Goal: Navigation & Orientation: Find specific page/section

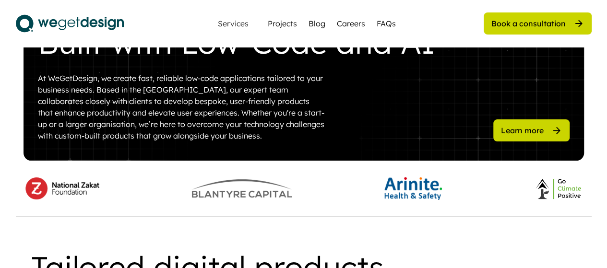
scroll to position [479, 0]
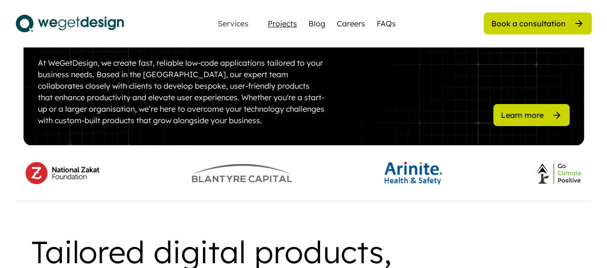
click at [290, 24] on div "Projects" at bounding box center [282, 24] width 29 height 12
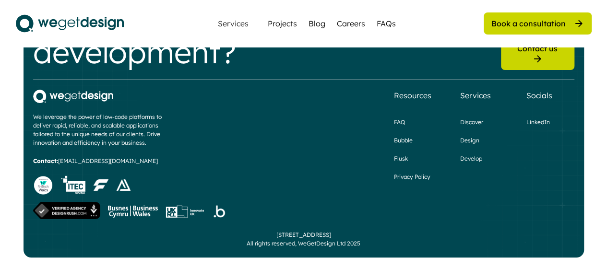
scroll to position [1325, 0]
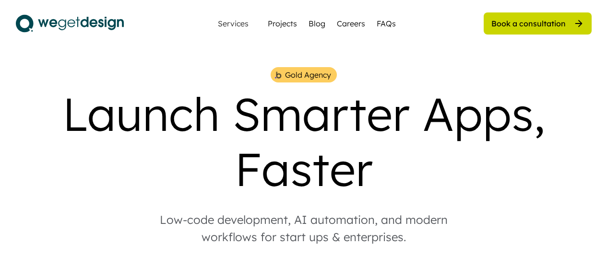
scroll to position [479, 0]
